Goal: Task Accomplishment & Management: Use online tool/utility

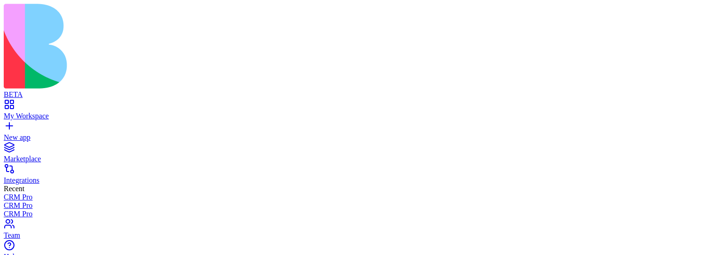
click at [76, 210] on div "Websites" at bounding box center [51, 206] width 49 height 13
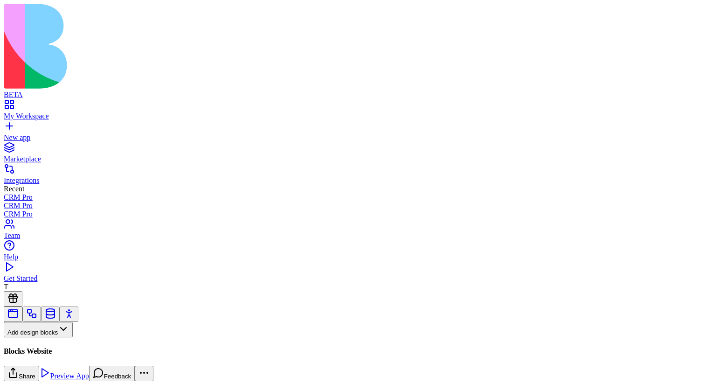
scroll to position [33, 0]
